Goal: Task Accomplishment & Management: Use online tool/utility

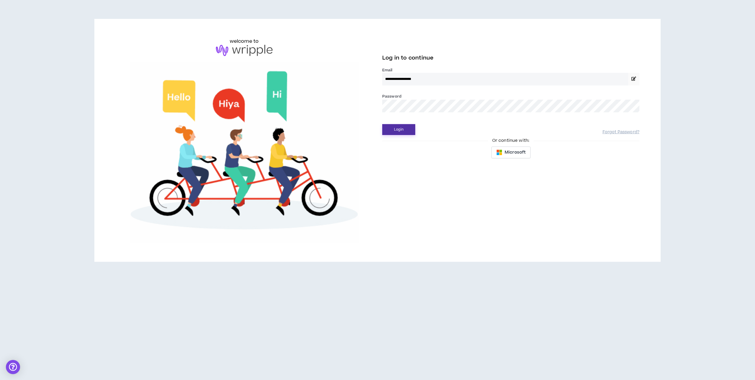
click at [397, 128] on button "Login" at bounding box center [398, 129] width 33 height 11
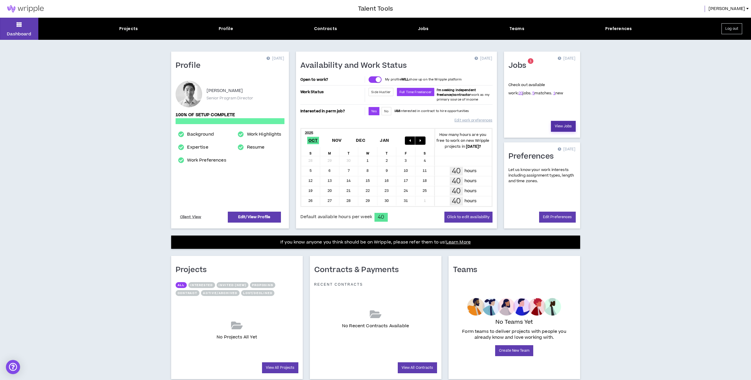
click at [566, 127] on link "View Jobs" at bounding box center [563, 126] width 25 height 11
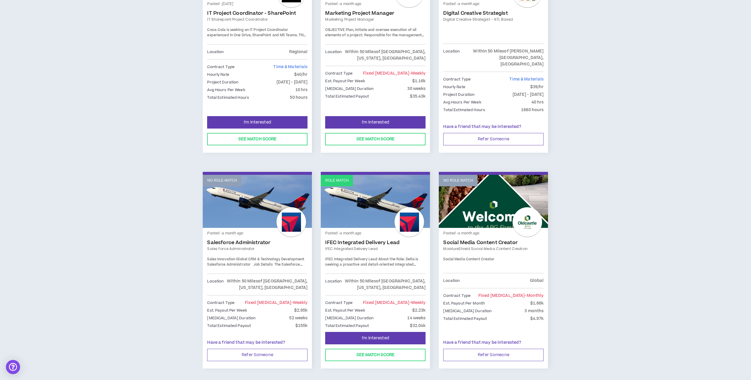
scroll to position [841, 0]
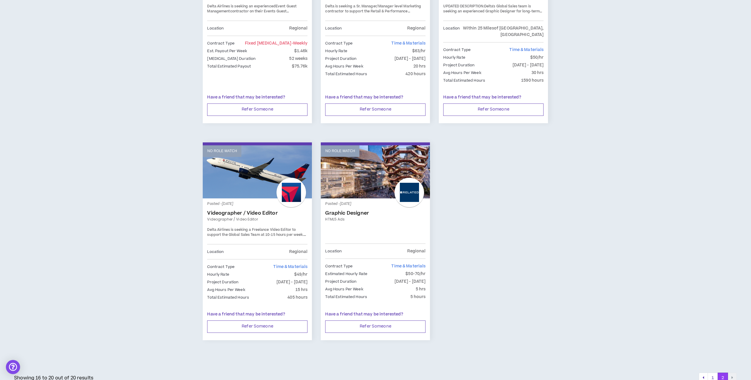
scroll to position [191, 0]
